Goal: Check status

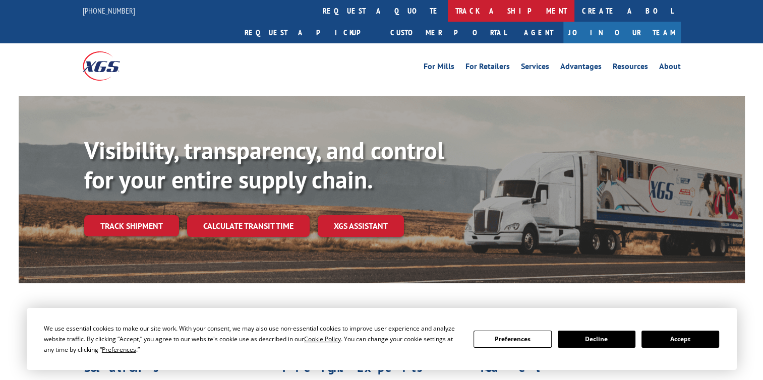
click at [448, 11] on link "track a shipment" at bounding box center [511, 11] width 127 height 22
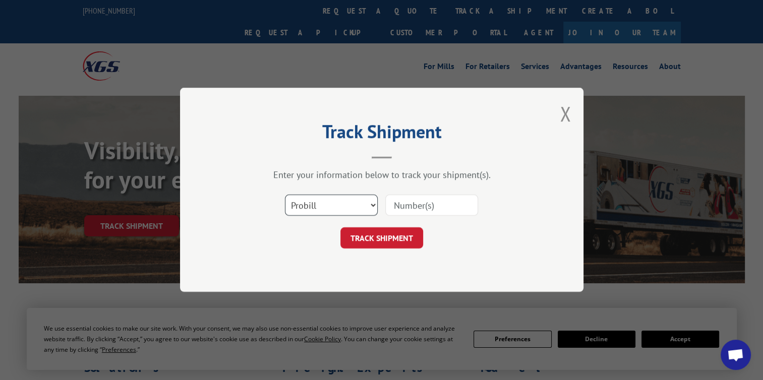
click at [373, 206] on select "Select category... Probill BOL PO" at bounding box center [331, 205] width 93 height 21
select select "bol"
click at [285, 195] on select "Select category... Probill BOL PO" at bounding box center [331, 205] width 93 height 21
click at [395, 204] on input at bounding box center [432, 205] width 93 height 21
paste input "0500113"
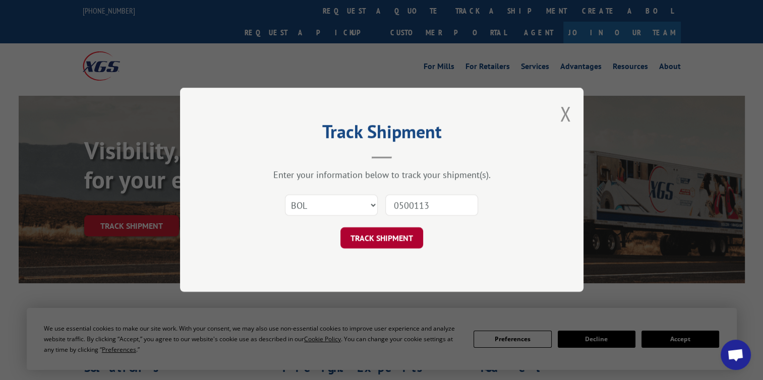
type input "0500113"
click at [367, 239] on button "TRACK SHIPMENT" at bounding box center [382, 238] width 83 height 21
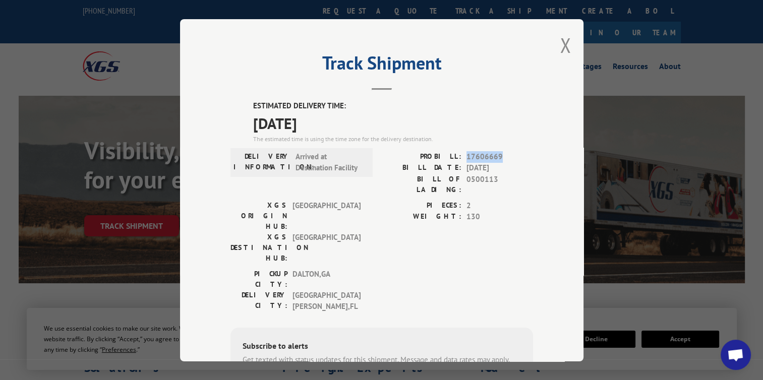
drag, startPoint x: 463, startPoint y: 155, endPoint x: 496, endPoint y: 155, distance: 32.8
click at [496, 155] on span "17606669" at bounding box center [500, 157] width 67 height 12
drag, startPoint x: 496, startPoint y: 155, endPoint x: 476, endPoint y: 155, distance: 19.7
copy span "17606669"
click at [563, 41] on button "Close modal" at bounding box center [565, 45] width 11 height 27
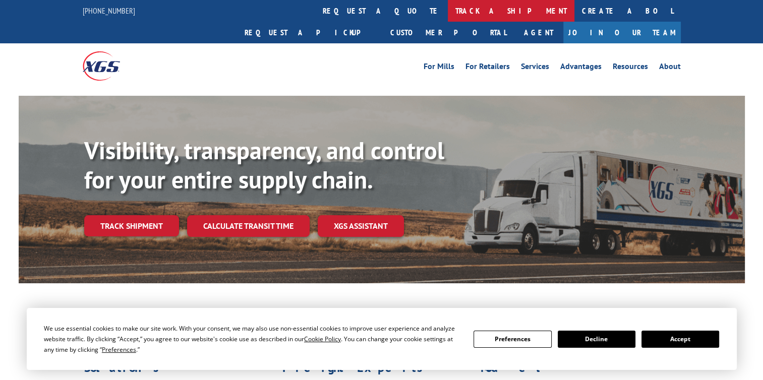
click at [448, 9] on link "track a shipment" at bounding box center [511, 11] width 127 height 22
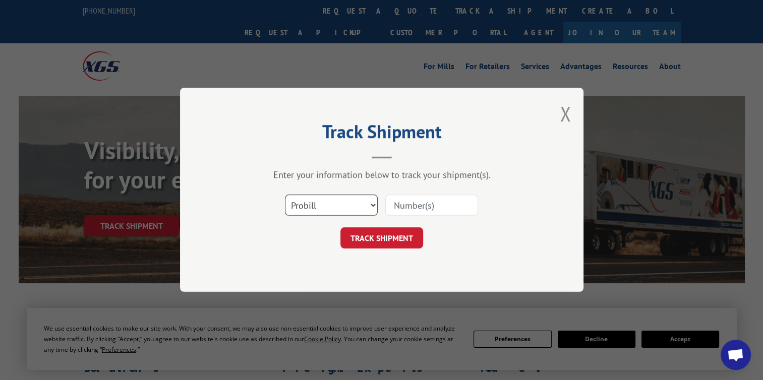
click at [373, 204] on select "Select category... Probill BOL PO" at bounding box center [331, 205] width 93 height 21
select select "bol"
click at [285, 195] on select "Select category... Probill BOL PO" at bounding box center [331, 205] width 93 height 21
click at [396, 206] on input at bounding box center [432, 205] width 93 height 21
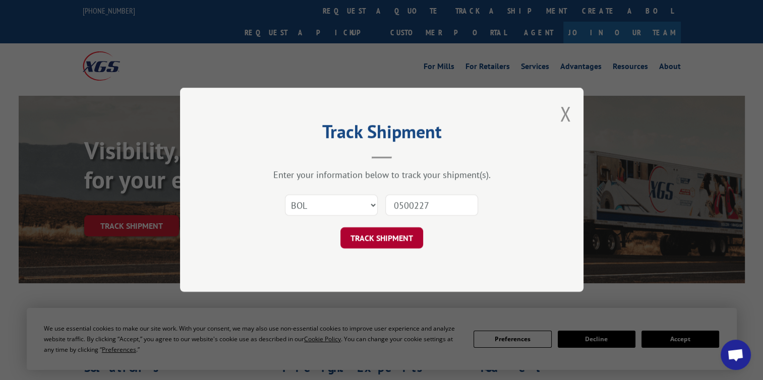
type input "0500227"
drag, startPoint x: 374, startPoint y: 235, endPoint x: 372, endPoint y: 228, distance: 7.8
click at [374, 233] on button "TRACK SHIPMENT" at bounding box center [382, 238] width 83 height 21
